Goal: Task Accomplishment & Management: Complete application form

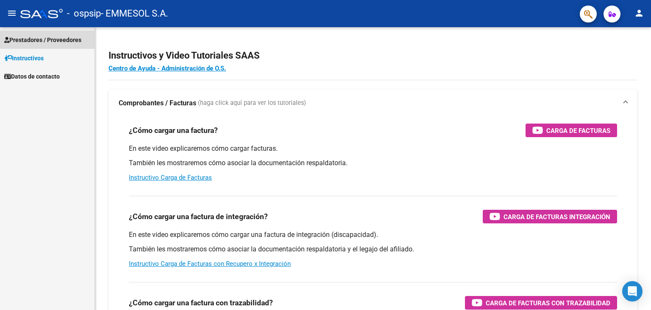
click at [36, 39] on span "Prestadores / Proveedores" at bounding box center [42, 39] width 77 height 9
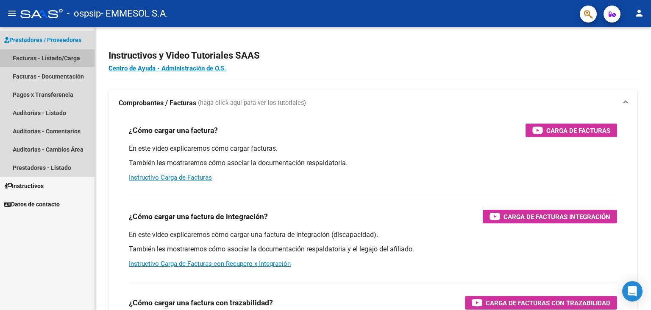
click at [47, 59] on link "Facturas - Listado/Carga" at bounding box center [47, 58] width 95 height 18
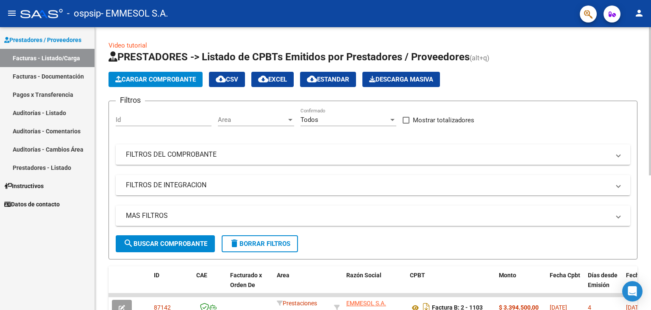
click at [516, 54] on h1 "PRESTADORES -> Listado de CPBTs Emitidos por Prestadores / Proveedores (alt+q)" at bounding box center [373, 57] width 529 height 15
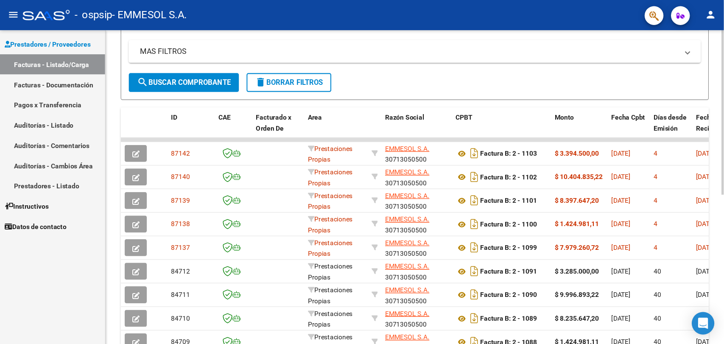
scroll to position [170, 0]
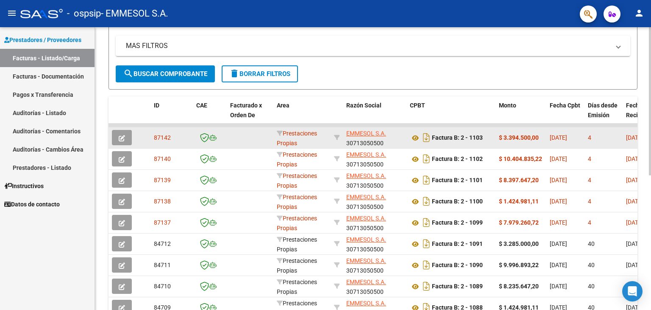
click at [524, 134] on strong "$ 3.394.500,00" at bounding box center [519, 137] width 40 height 7
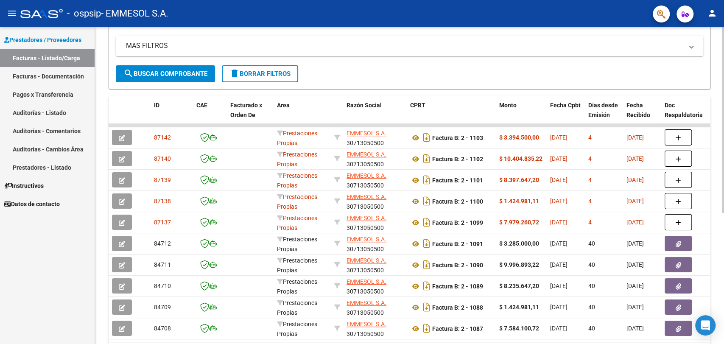
drag, startPoint x: 651, startPoint y: 0, endPoint x: 461, endPoint y: 62, distance: 199.2
click at [461, 62] on div "MAS FILTROS Todos Con Doc. Respaldatoria Todos Con Trazabilidad Todos Asociado …" at bounding box center [409, 51] width 587 height 30
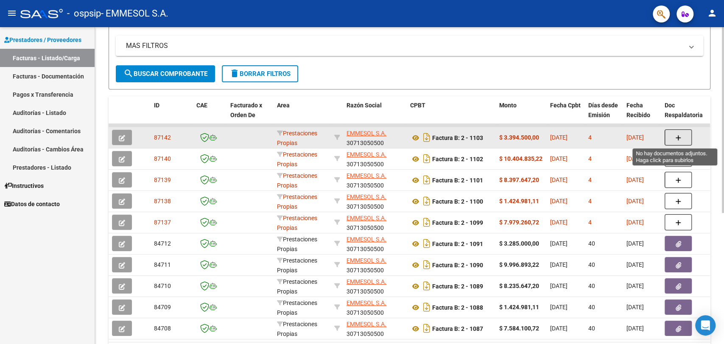
click at [651, 135] on button "button" at bounding box center [677, 137] width 27 height 16
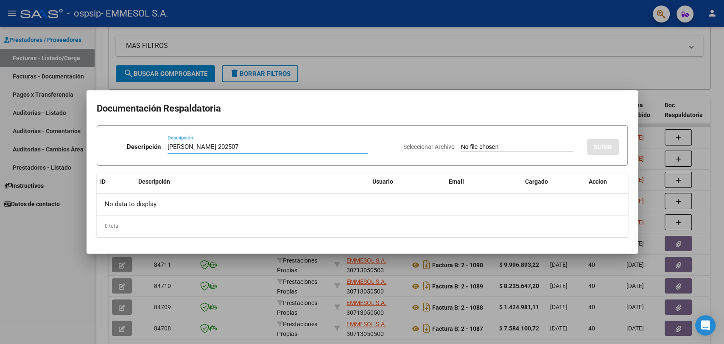
type input "[PERSON_NAME] 202507"
click at [461, 143] on input "Seleccionar Archivo" at bounding box center [517, 147] width 112 height 8
type input "C:\fakepath\[PERSON_NAME] 202507.zip"
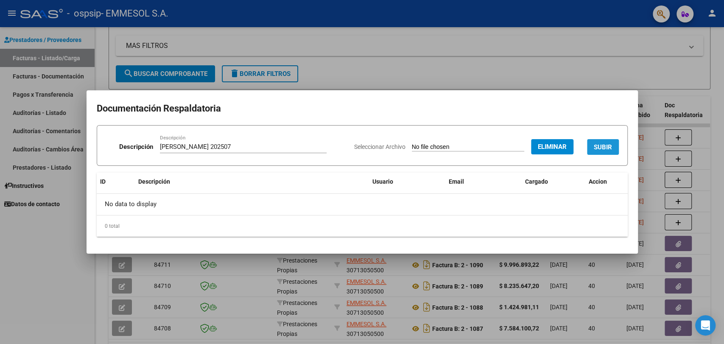
click at [603, 147] on span "SUBIR" at bounding box center [603, 147] width 18 height 8
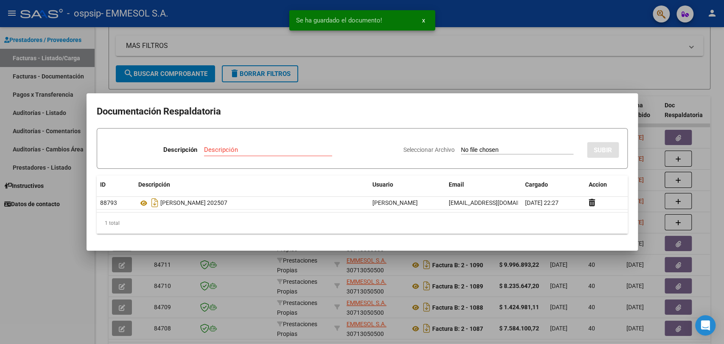
click at [651, 95] on div at bounding box center [362, 172] width 724 height 344
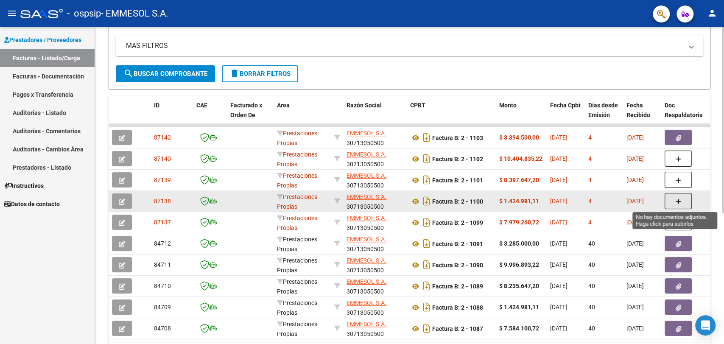
click at [651, 198] on button "button" at bounding box center [677, 201] width 27 height 16
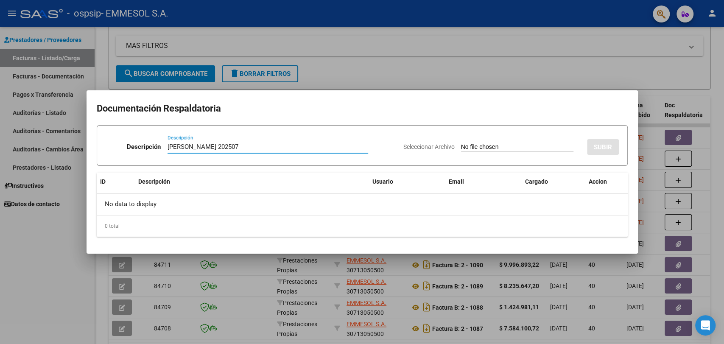
type input "[PERSON_NAME] 202507"
click at [461, 143] on input "Seleccionar Archivo" at bounding box center [517, 147] width 112 height 8
type input "C:\fakepath\FERNANDEZ MILAGROS 202507.zip"
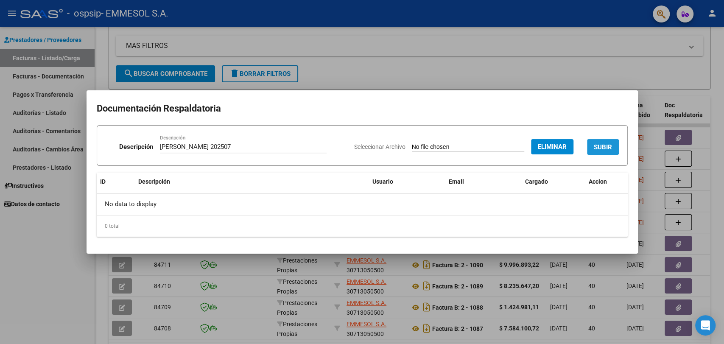
click at [603, 139] on button "SUBIR" at bounding box center [603, 147] width 32 height 16
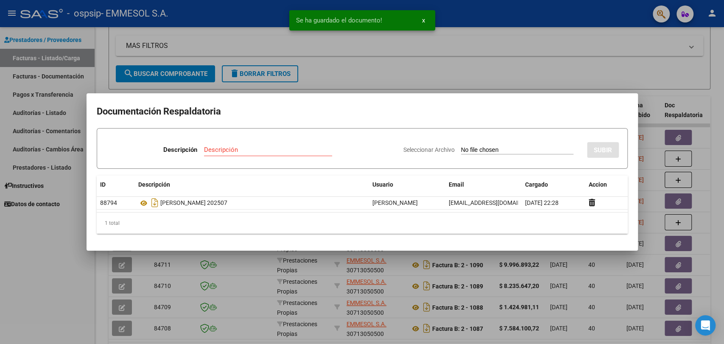
click at [622, 42] on div at bounding box center [362, 172] width 724 height 344
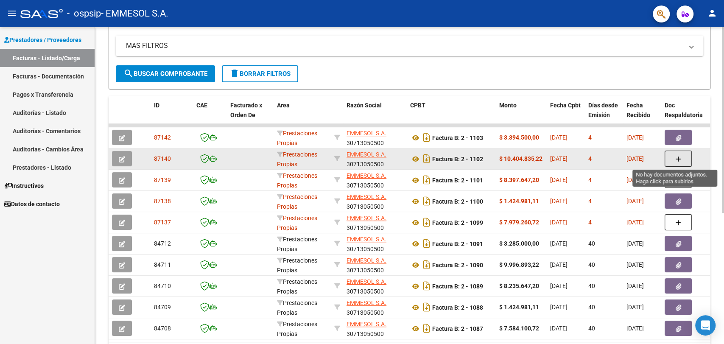
click at [651, 157] on icon "button" at bounding box center [678, 159] width 6 height 6
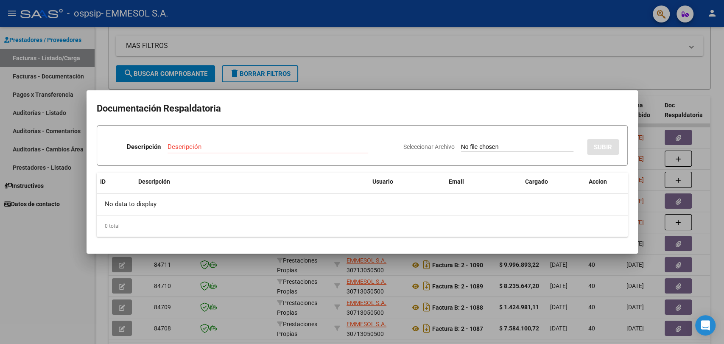
click at [389, 48] on div at bounding box center [362, 172] width 724 height 344
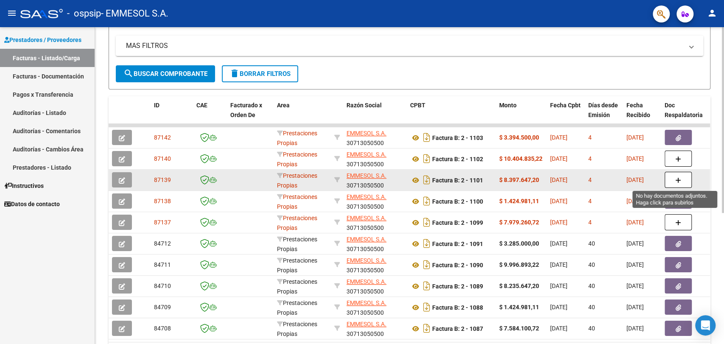
click at [651, 181] on icon "button" at bounding box center [678, 180] width 6 height 6
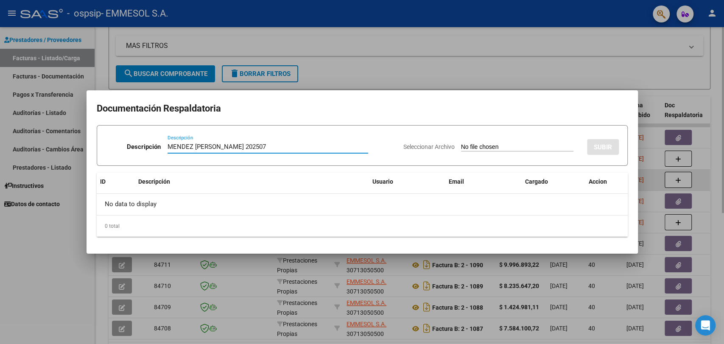
type input "MENDEZ [PERSON_NAME] 202507"
click at [461, 143] on input "Seleccionar Archivo" at bounding box center [517, 147] width 112 height 8
type input "C:\fakepath\[PERSON_NAME] 202507.zip"
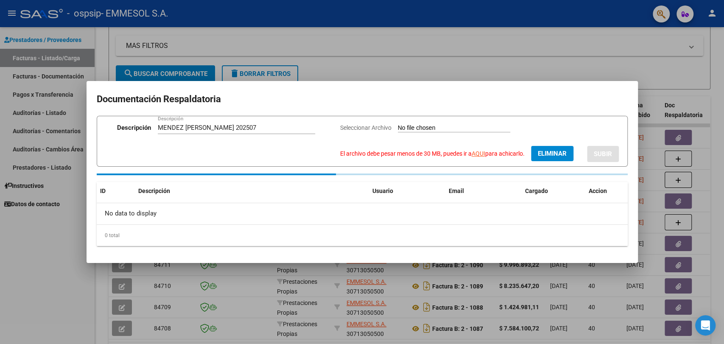
click at [530, 55] on div at bounding box center [362, 172] width 724 height 344
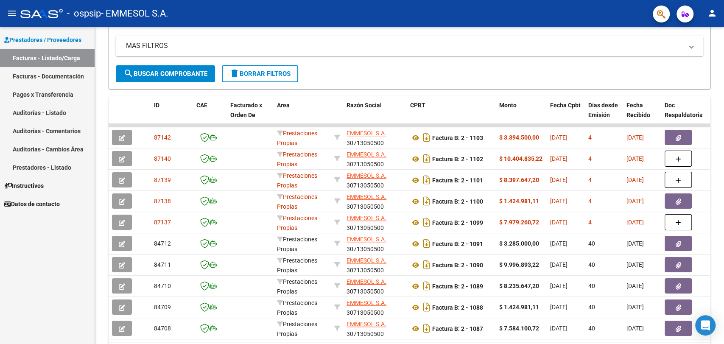
click at [530, 55] on mat-expansion-panel-header "MAS FILTROS" at bounding box center [409, 46] width 587 height 20
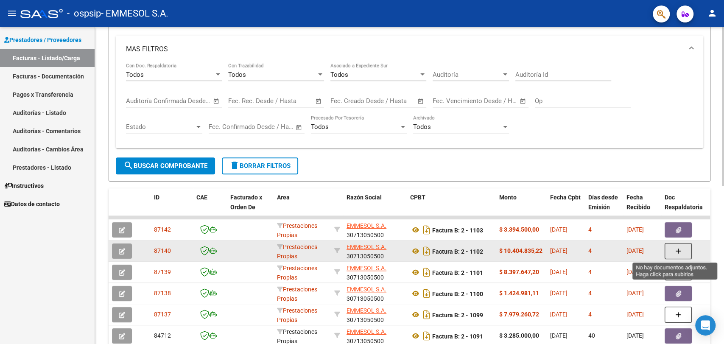
click at [651, 253] on button "button" at bounding box center [677, 251] width 27 height 16
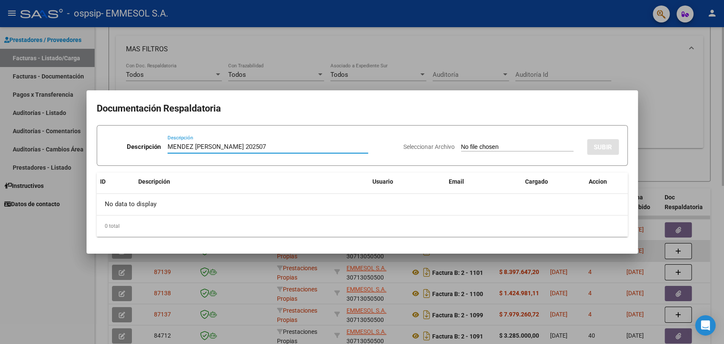
type input "MENDEZ [PERSON_NAME] 202507"
click at [461, 143] on input "Seleccionar Archivo" at bounding box center [517, 147] width 112 height 8
type input "C:\fakepath\MENDEZ [PERSON_NAME] 202507.zip"
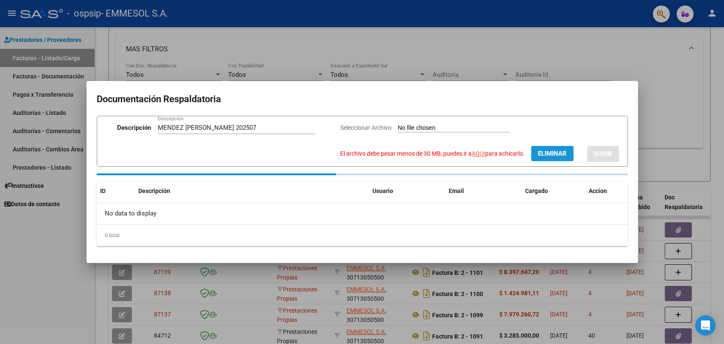
click at [547, 148] on button "Eliminar" at bounding box center [552, 153] width 42 height 15
click at [473, 125] on input "Seleccionar Archivo El archivo debe pesar menos de 30 MB, puedes ir a AQUI para…" at bounding box center [503, 128] width 112 height 8
type input "C:\fakepath\MENDEZ [PERSON_NAME] 202507.zip"
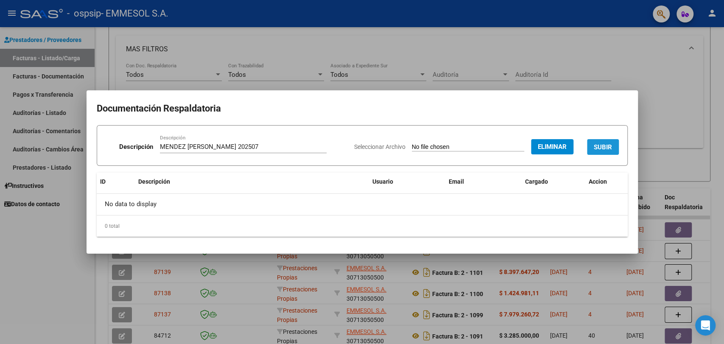
click at [602, 143] on span "SUBIR" at bounding box center [603, 147] width 18 height 8
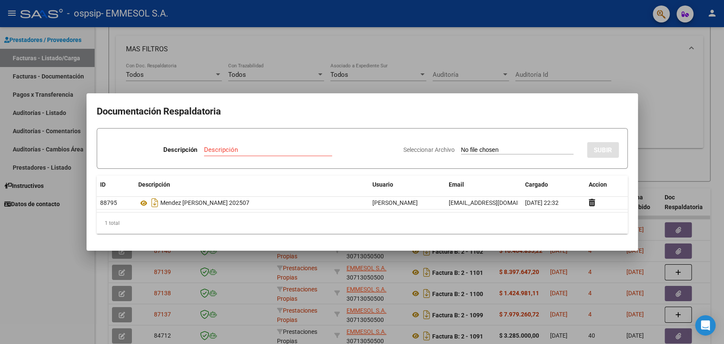
click at [277, 51] on div at bounding box center [362, 172] width 724 height 344
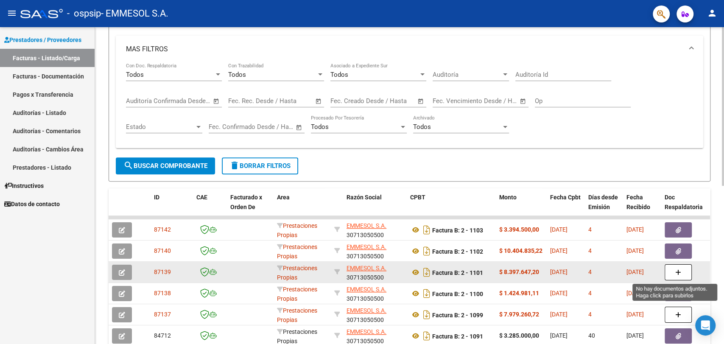
click at [651, 271] on button "button" at bounding box center [677, 272] width 27 height 16
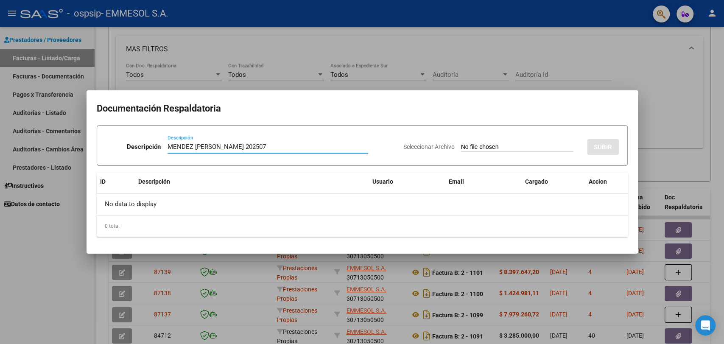
type input "MENDEZ [PERSON_NAME] 202507"
click at [461, 143] on input "Seleccionar Archivo" at bounding box center [517, 147] width 112 height 8
type input "C:\fakepath\[PERSON_NAME] 202507.zip"
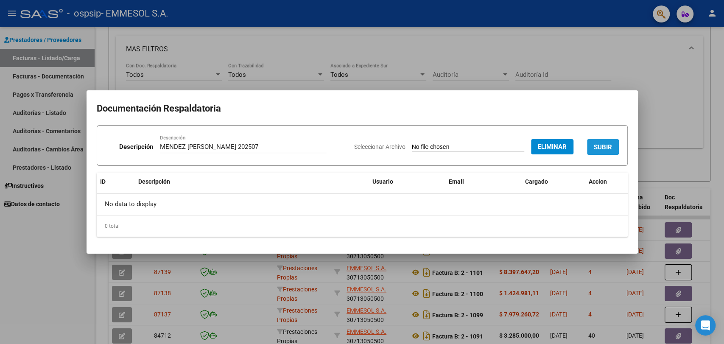
click at [597, 141] on button "SUBIR" at bounding box center [603, 147] width 32 height 16
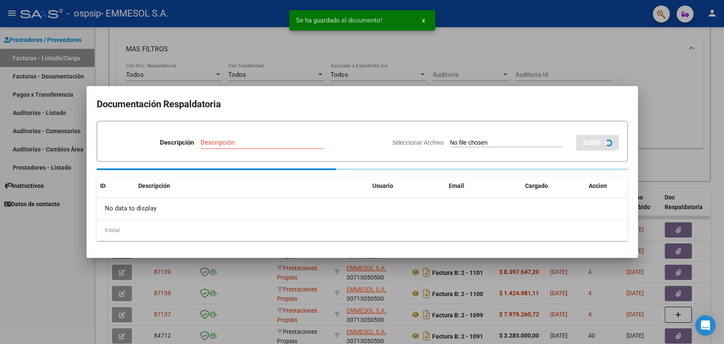
click at [516, 59] on div at bounding box center [362, 172] width 724 height 344
